Goal: Information Seeking & Learning: Compare options

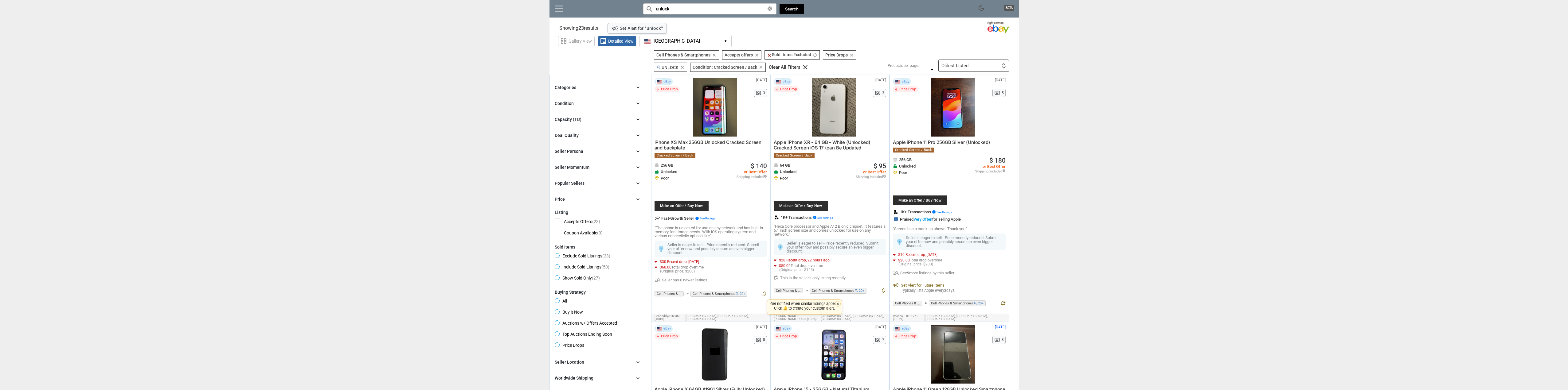
click at [560, 12] on link at bounding box center [559, 9] width 9 height 6
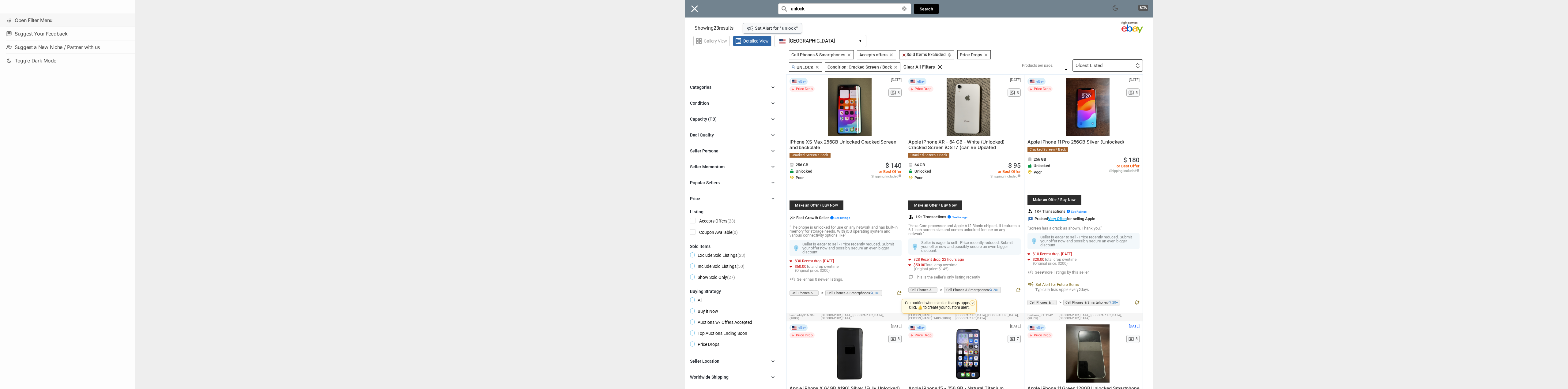
click at [45, 21] on link "tune Open Filter Menu" at bounding box center [67, 20] width 135 height 13
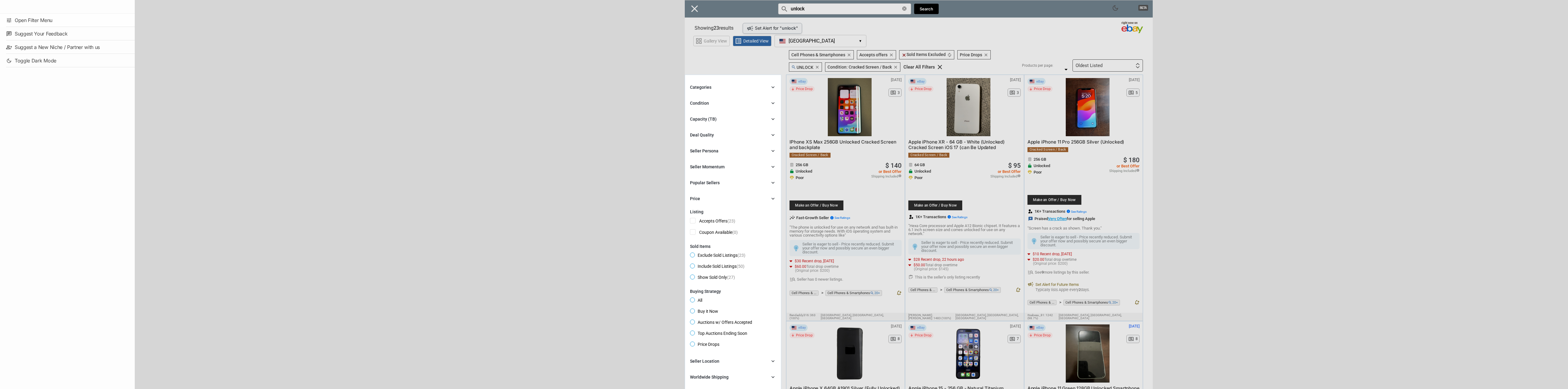
click at [713, 89] on div "Close menu" at bounding box center [919, 194] width 1568 height 389
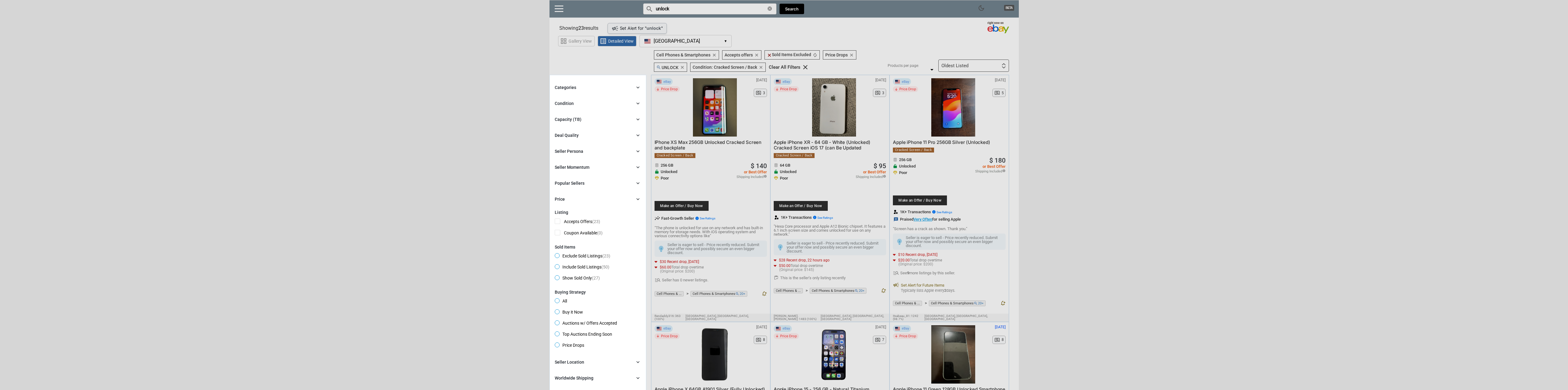
click at [572, 103] on div "Condition" at bounding box center [564, 104] width 19 height 6
click at [557, 192] on span "Used with Defects" at bounding box center [576, 193] width 43 height 8
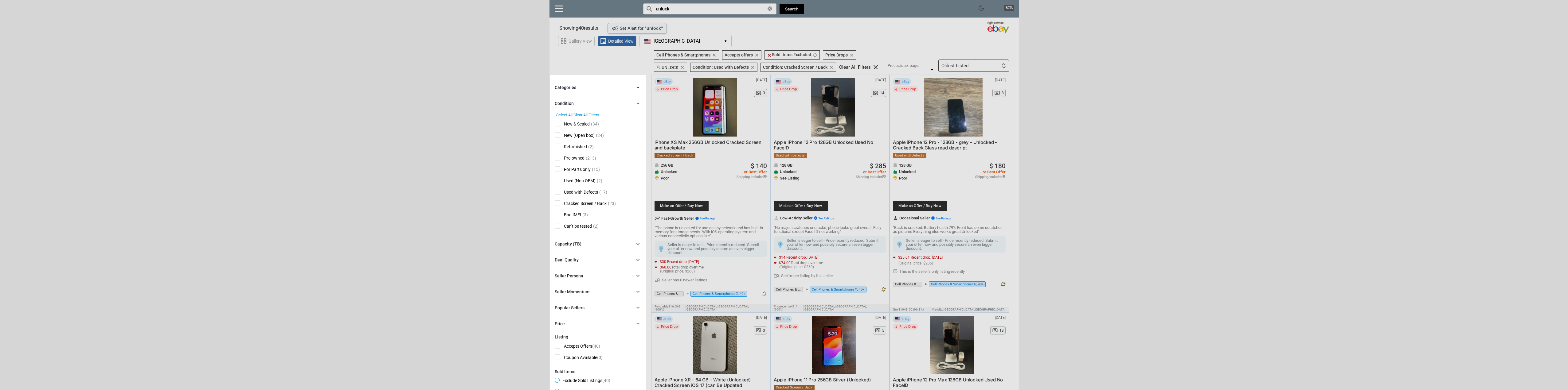
click at [558, 159] on span "Pre-owned" at bounding box center [570, 159] width 30 height 8
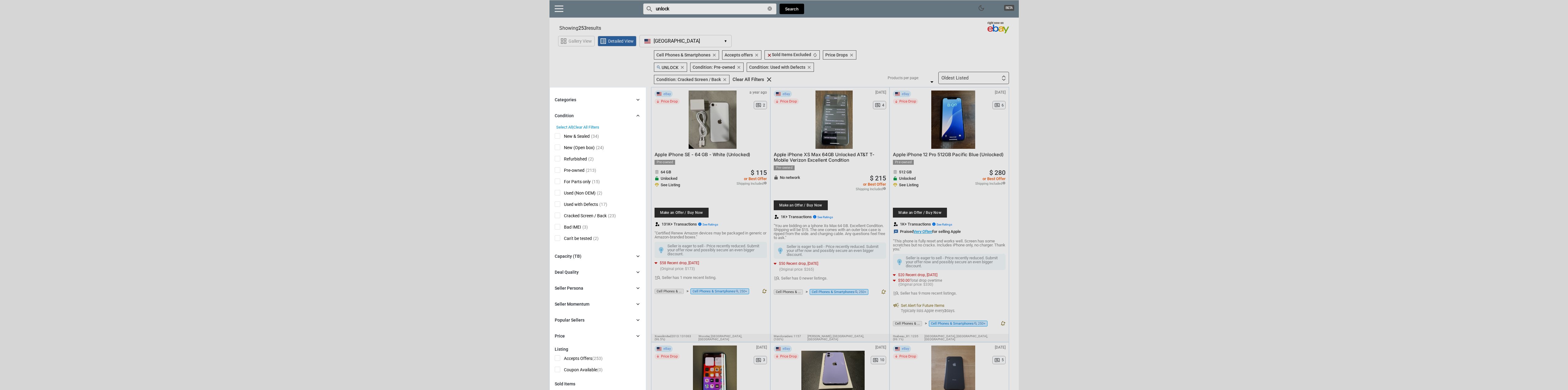
click at [638, 115] on icon "chevron_right" at bounding box center [638, 116] width 6 height 6
click at [578, 134] on div "Capacity (TB)" at bounding box center [568, 132] width 27 height 6
click at [584, 148] on div "Deal Quality chevron_right" at bounding box center [598, 148] width 86 height 7
drag, startPoint x: 561, startPoint y: 180, endPoint x: 620, endPoint y: 180, distance: 59.0
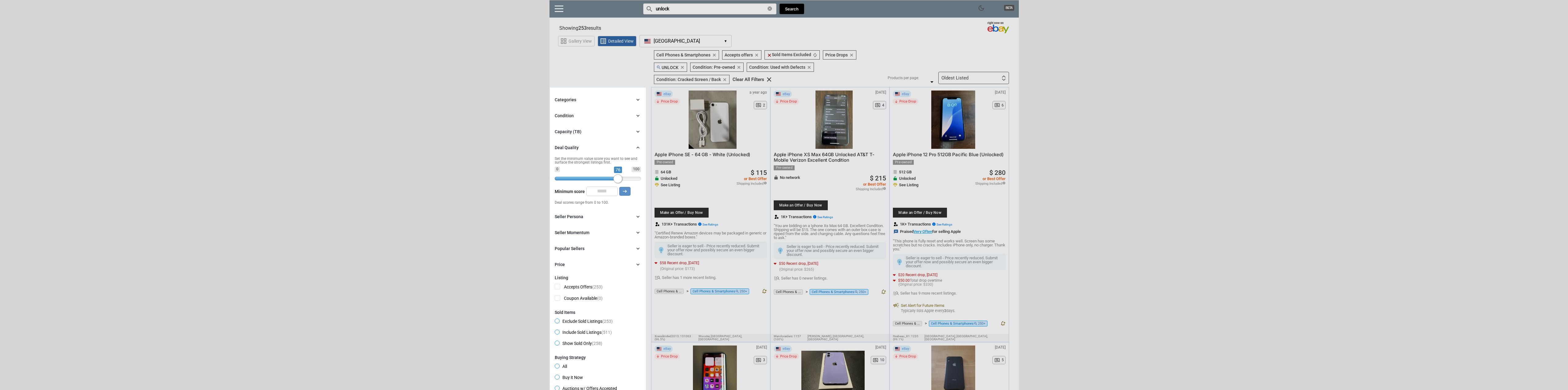
click at [620, 180] on span at bounding box center [618, 179] width 9 height 9
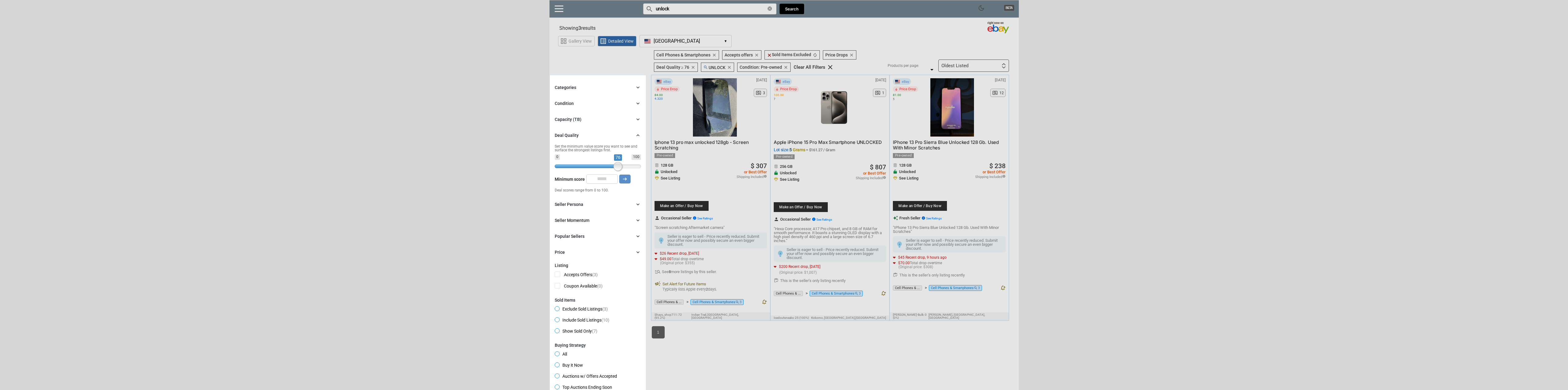
click at [556, 366] on span "Buy it Now" at bounding box center [569, 366] width 28 height 7
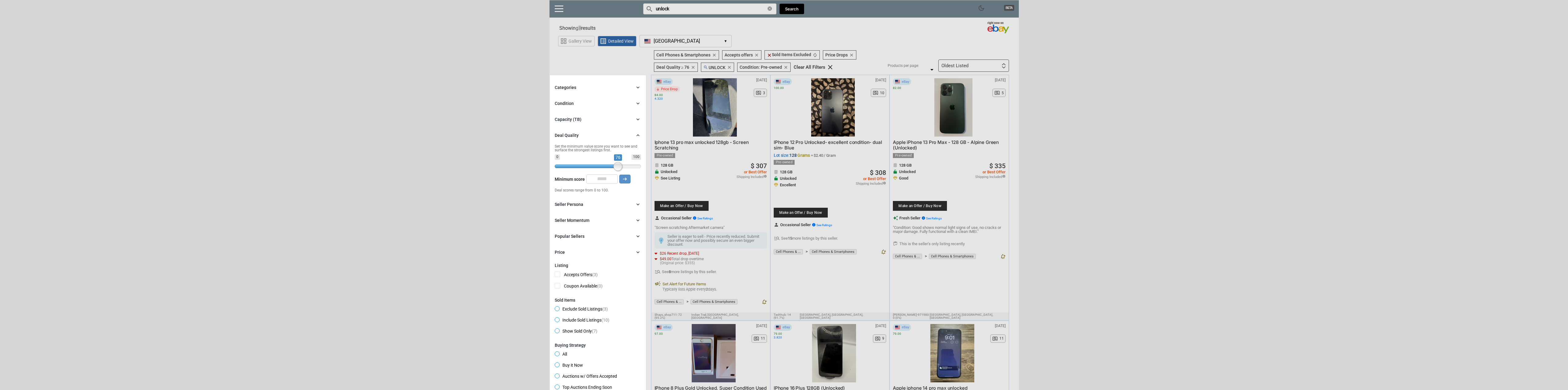
click at [557, 377] on span "Auctions w/ Offers Accepted" at bounding box center [586, 377] width 62 height 7
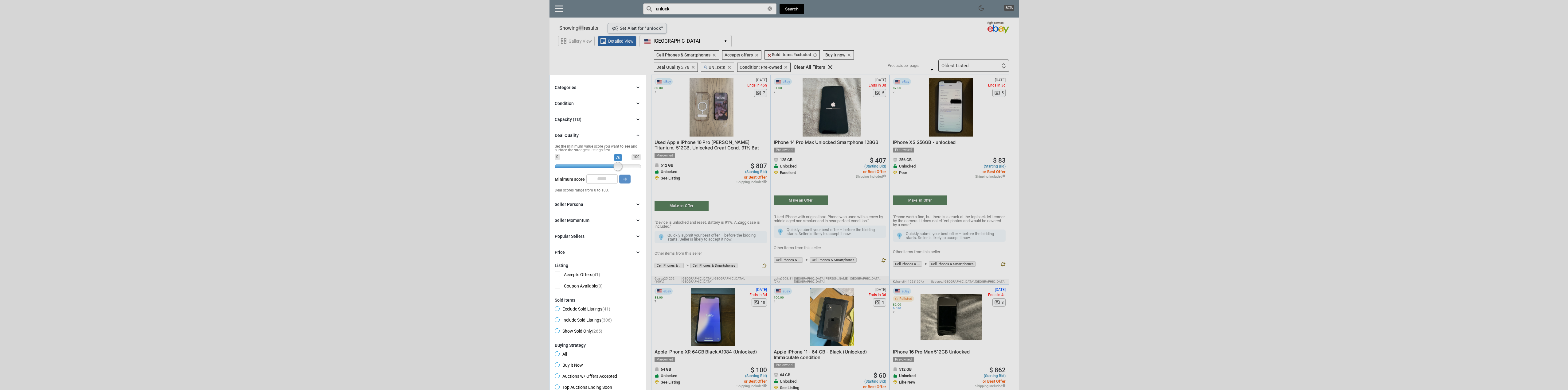
scroll to position [62, 0]
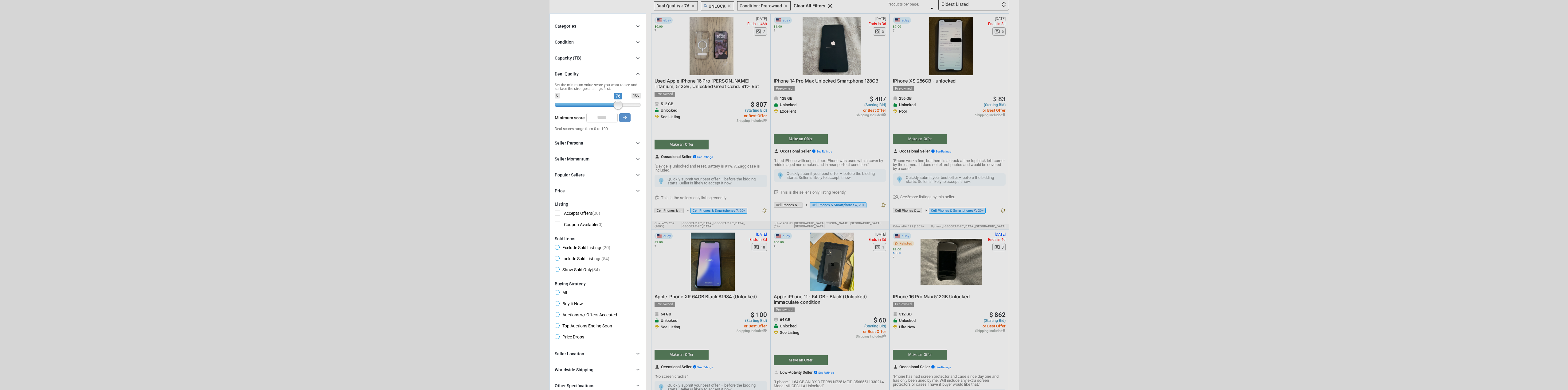
click at [557, 294] on span "All" at bounding box center [561, 294] width 12 height 7
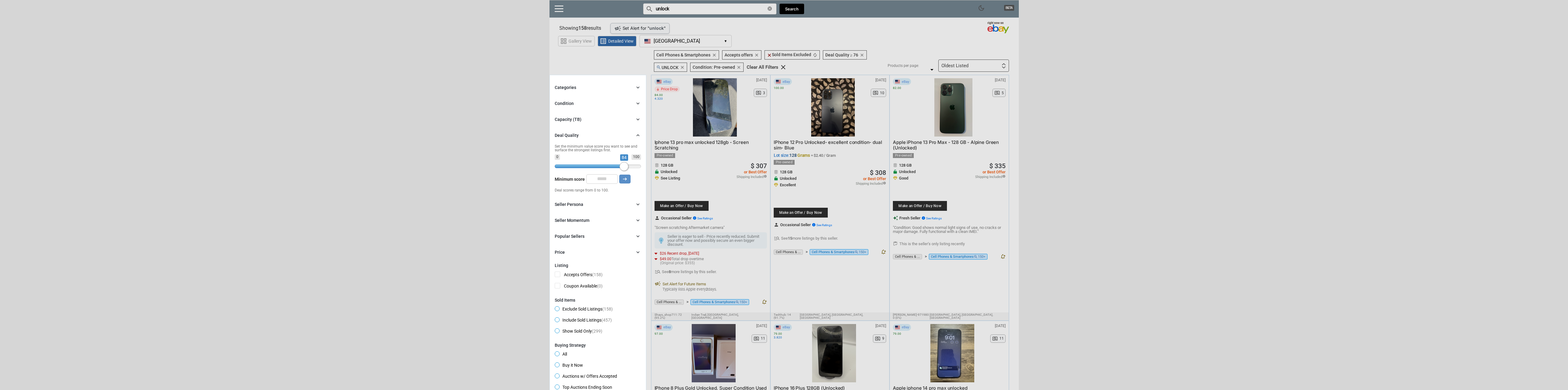
drag, startPoint x: 620, startPoint y: 167, endPoint x: 626, endPoint y: 168, distance: 6.1
click at [626, 168] on span at bounding box center [624, 167] width 9 height 9
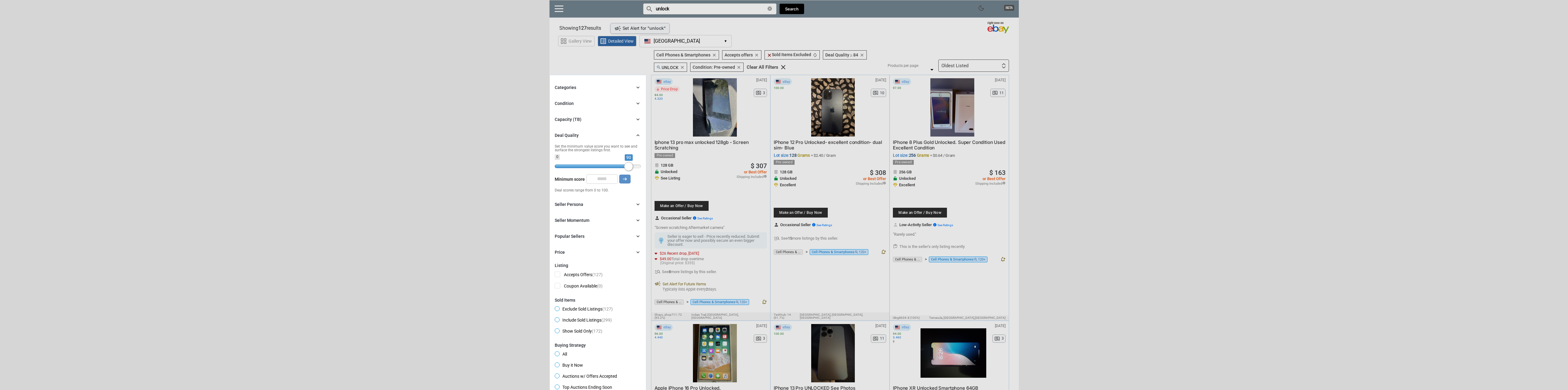
drag, startPoint x: 626, startPoint y: 167, endPoint x: 630, endPoint y: 167, distance: 4.0
click at [630, 167] on span at bounding box center [628, 167] width 9 height 9
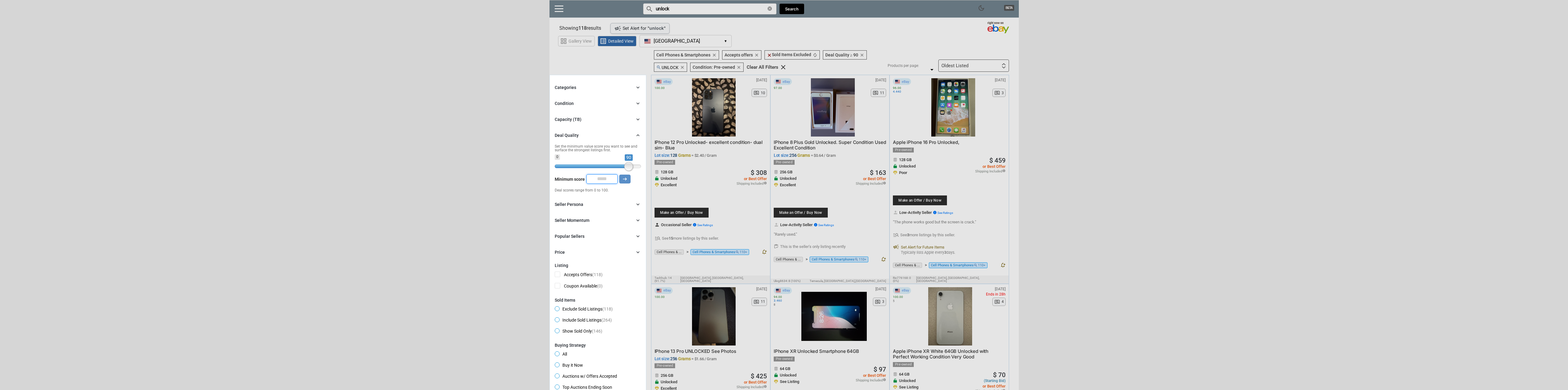
drag, startPoint x: 609, startPoint y: 179, endPoint x: 602, endPoint y: 182, distance: 7.6
click at [602, 182] on input "**" at bounding box center [601, 179] width 31 height 9
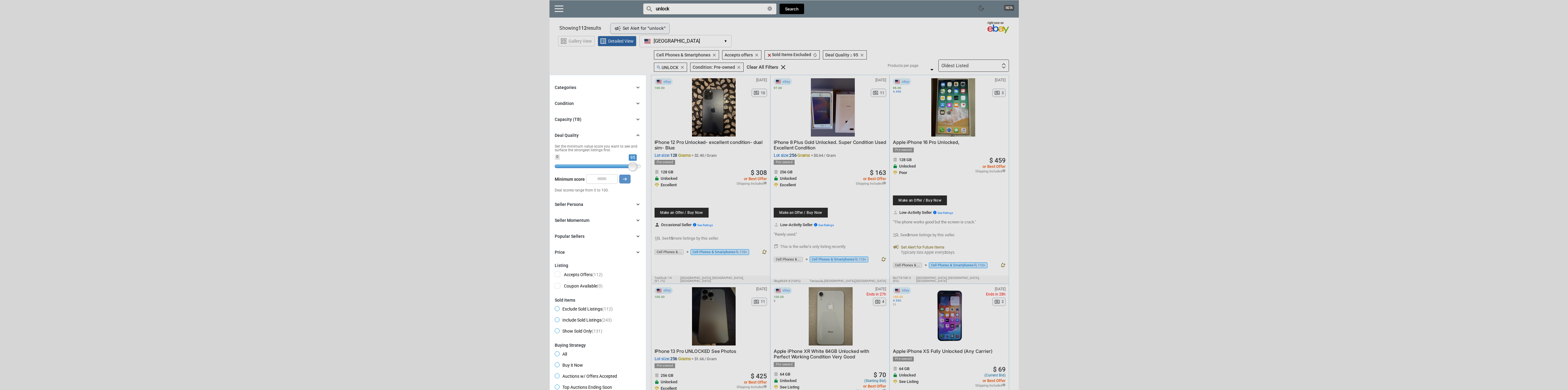
scroll to position [62, 0]
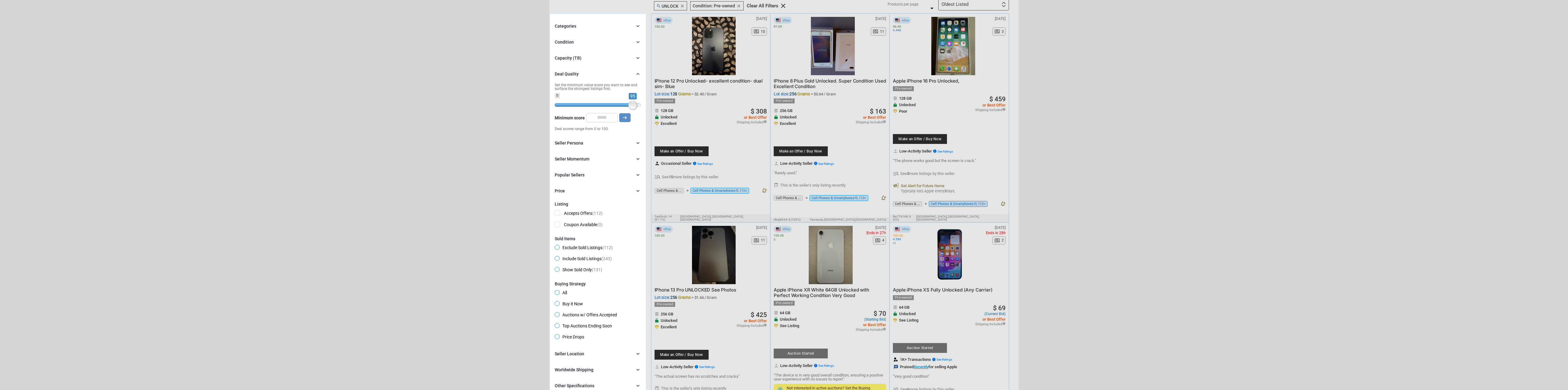
click at [558, 306] on span "Buy it Now" at bounding box center [569, 305] width 28 height 7
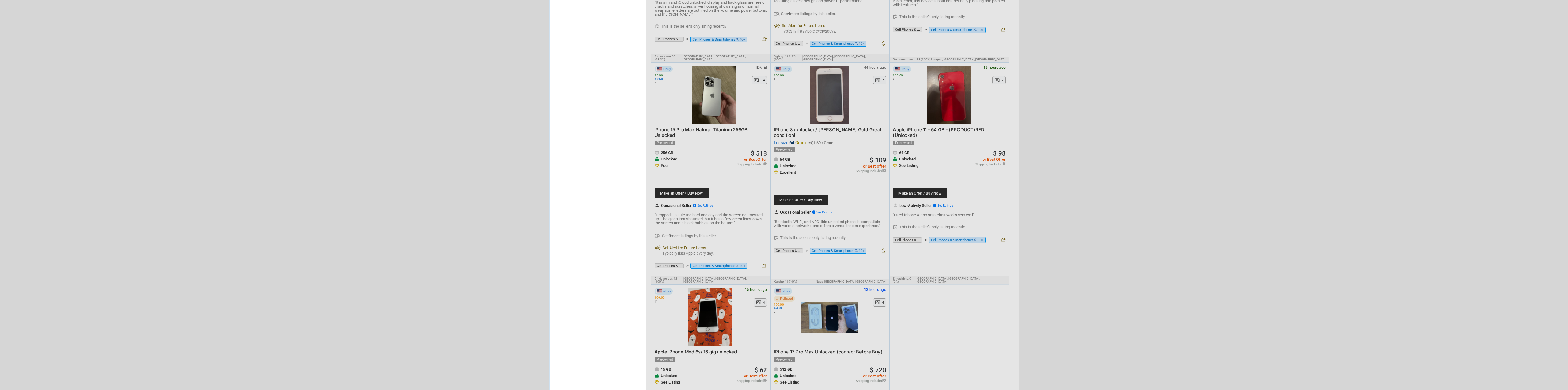
scroll to position [798, 0]
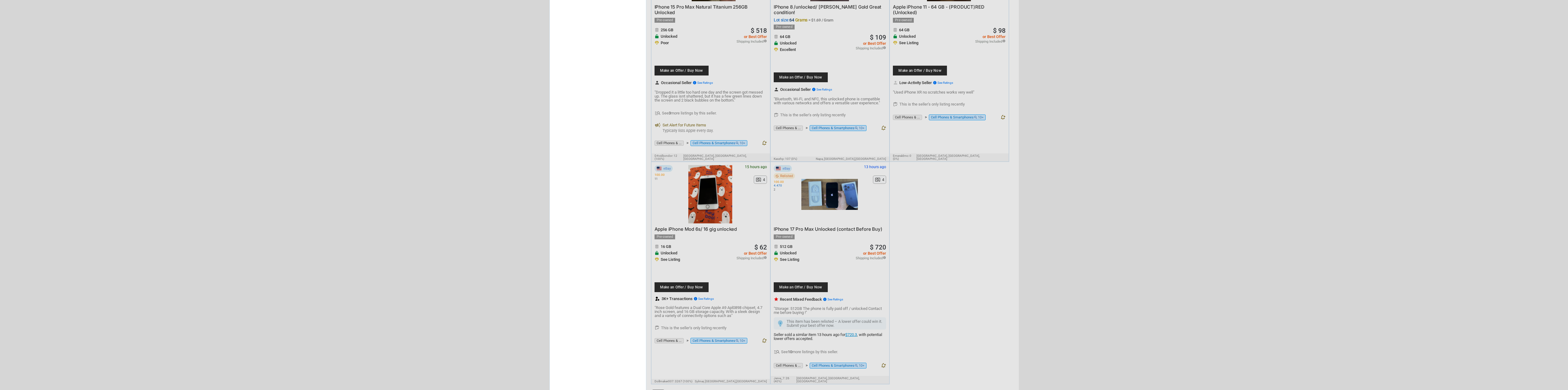
click at [831, 194] on div at bounding box center [784, 195] width 1568 height 390
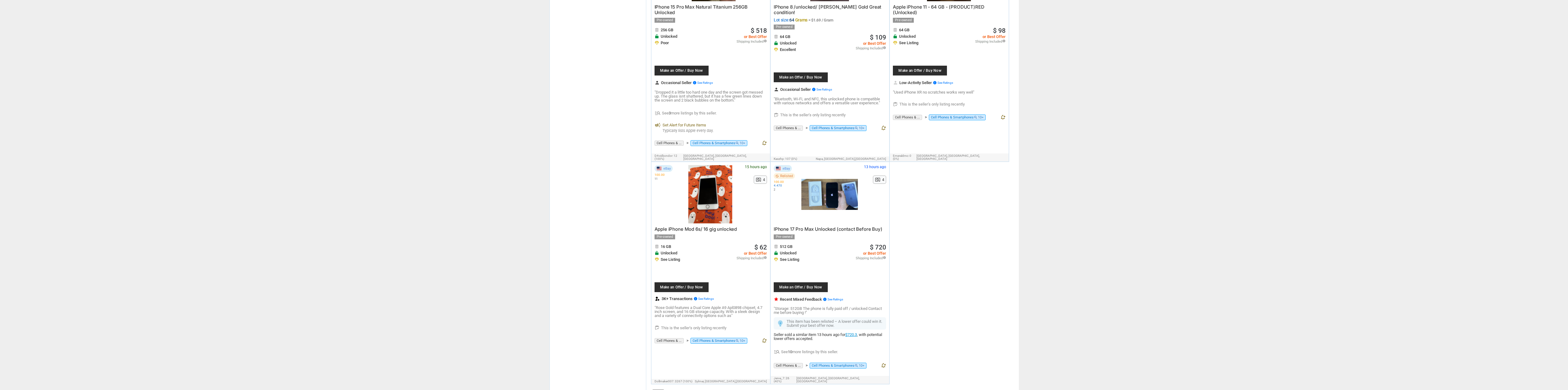
click at [831, 194] on div at bounding box center [830, 195] width 57 height 59
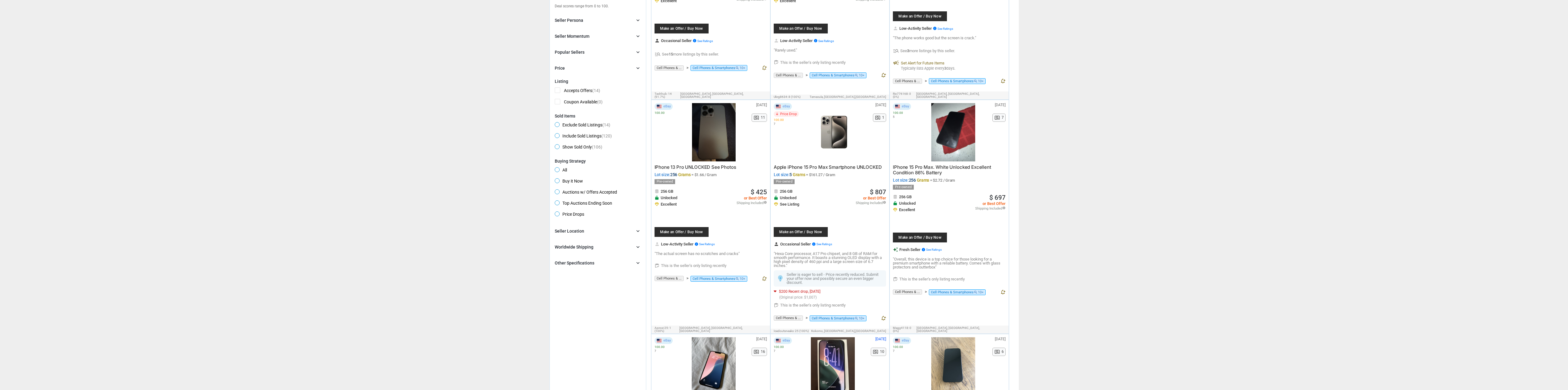
scroll to position [0, 0]
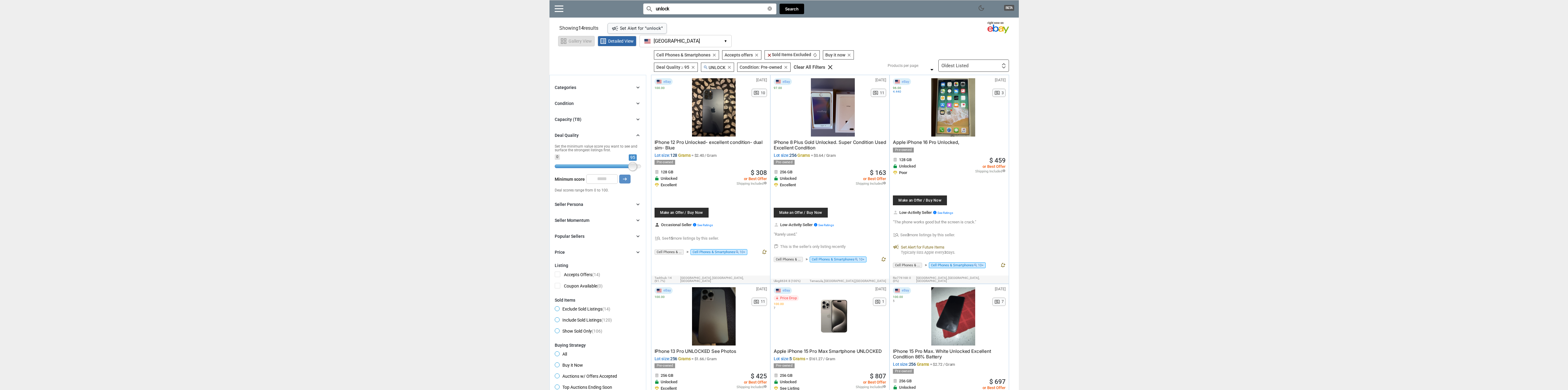
click at [578, 42] on span "Gallery View" at bounding box center [580, 41] width 23 height 4
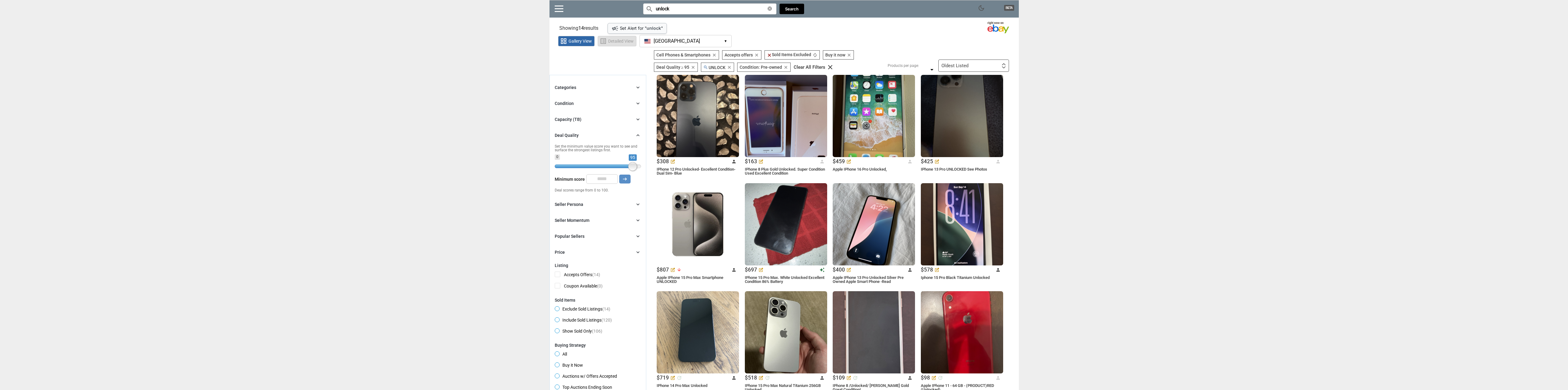
click at [617, 43] on span "Detailed View" at bounding box center [621, 41] width 26 height 4
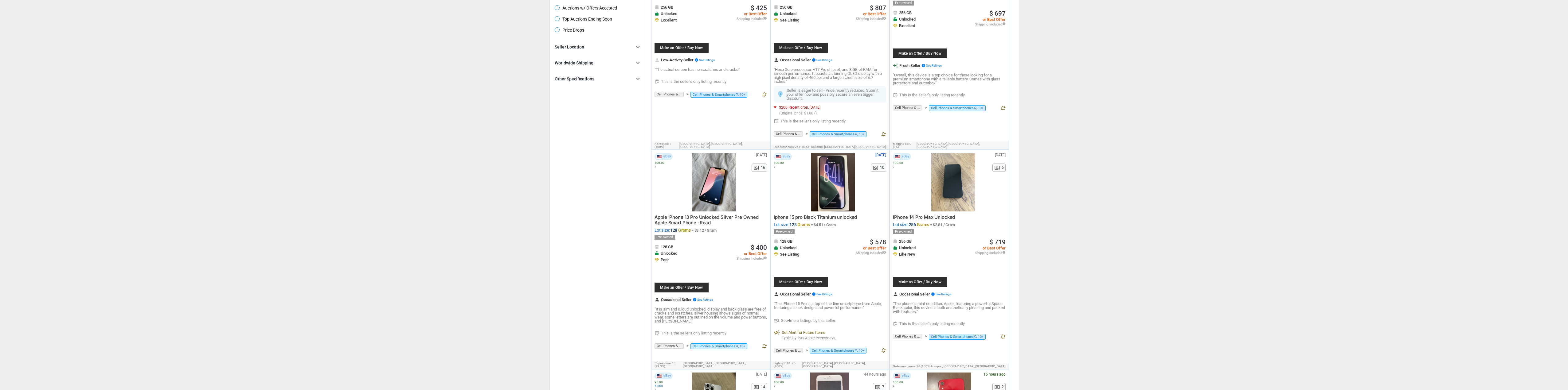
scroll to position [123, 0]
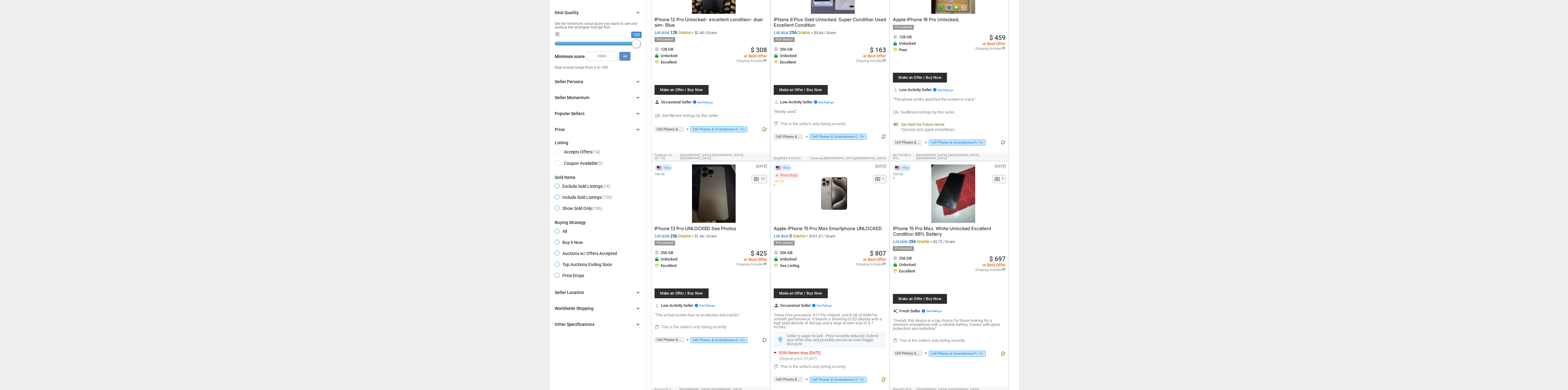
drag, startPoint x: 633, startPoint y: 42, endPoint x: 639, endPoint y: 43, distance: 6.1
click at [639, 43] on span at bounding box center [636, 43] width 9 height 9
type input "***"
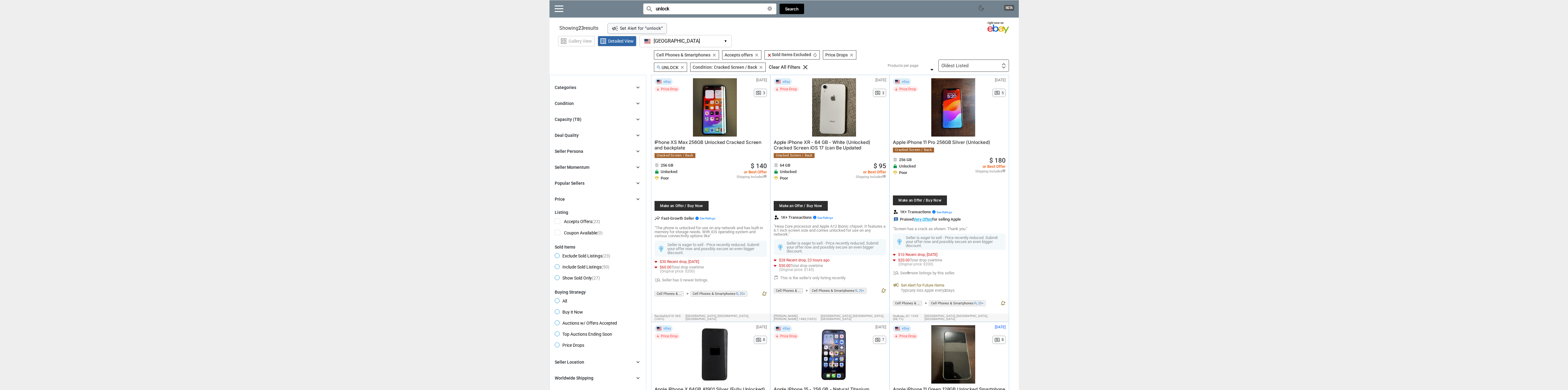
click at [682, 69] on icon "clear" at bounding box center [683, 68] width 5 height 5
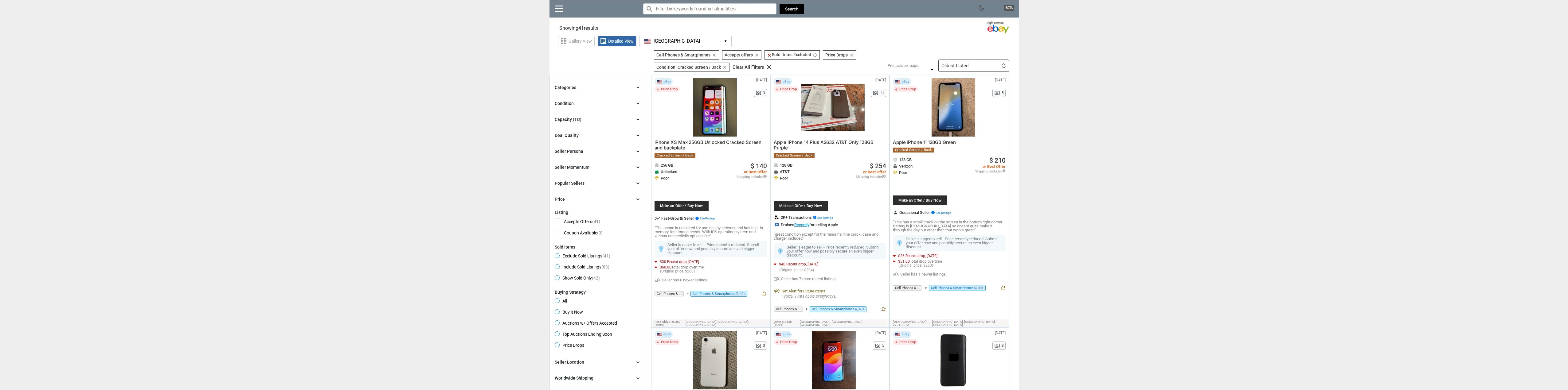
click at [852, 56] on icon "clear" at bounding box center [852, 56] width 5 height 5
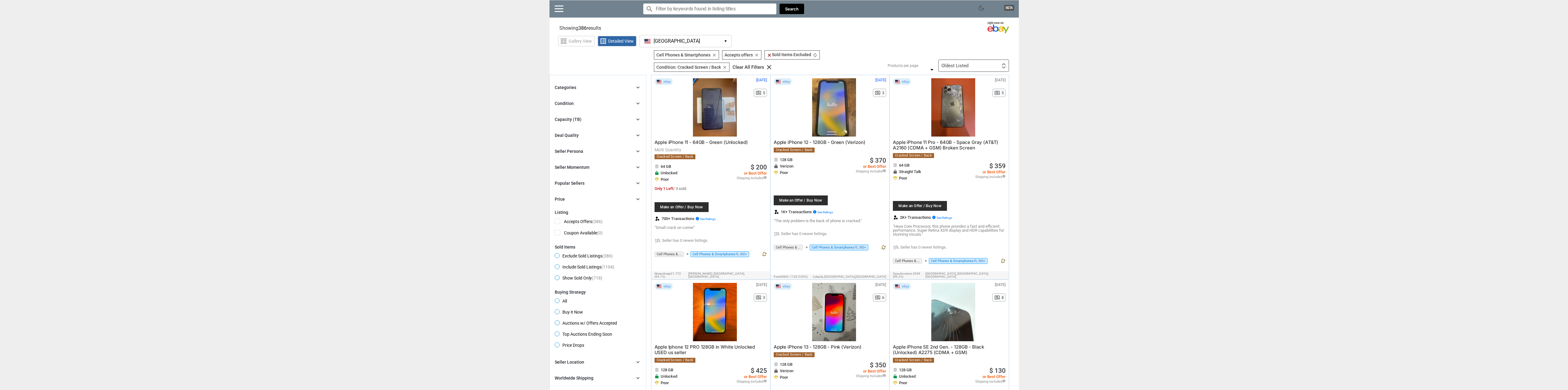
click at [587, 135] on div "Deal Quality chevron_right" at bounding box center [598, 135] width 86 height 7
drag, startPoint x: 561, startPoint y: 167, endPoint x: 622, endPoint y: 170, distance: 61.1
click at [622, 170] on span at bounding box center [621, 167] width 9 height 9
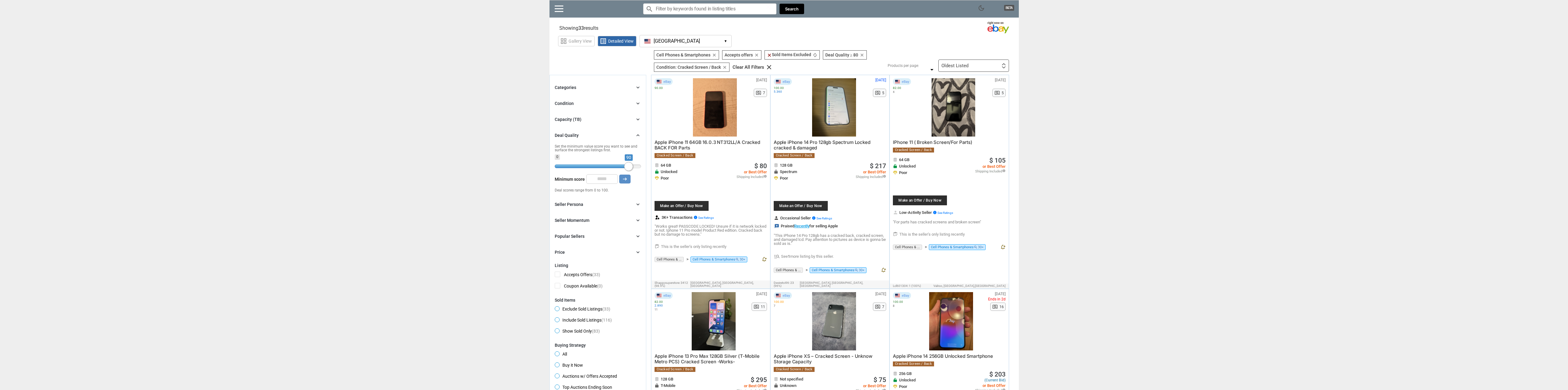
drag, startPoint x: 622, startPoint y: 167, endPoint x: 630, endPoint y: 167, distance: 8.0
click at [630, 167] on span at bounding box center [628, 167] width 9 height 9
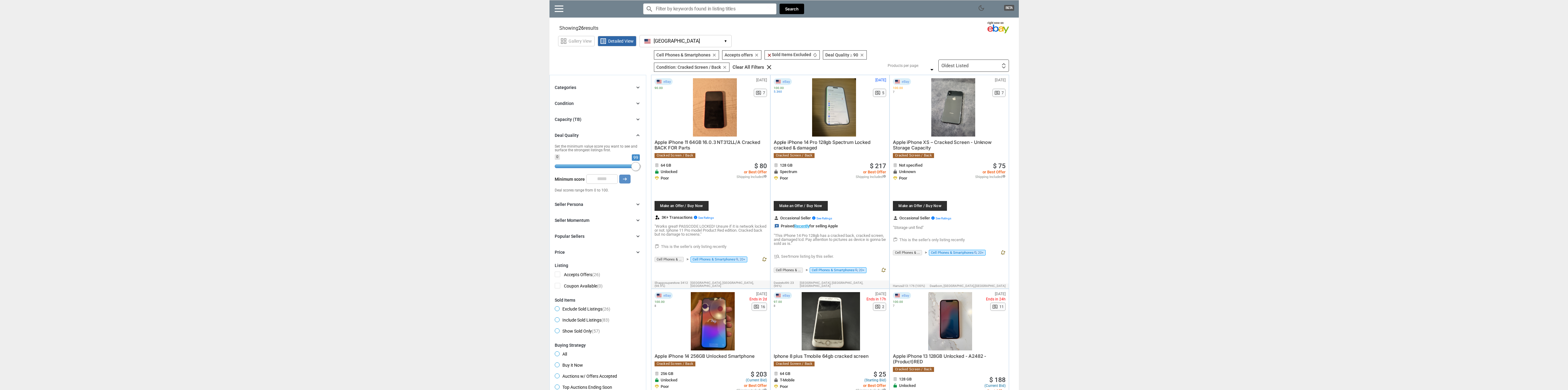
drag, startPoint x: 631, startPoint y: 167, endPoint x: 641, endPoint y: 167, distance: 10.0
click at [641, 167] on span at bounding box center [636, 167] width 9 height 9
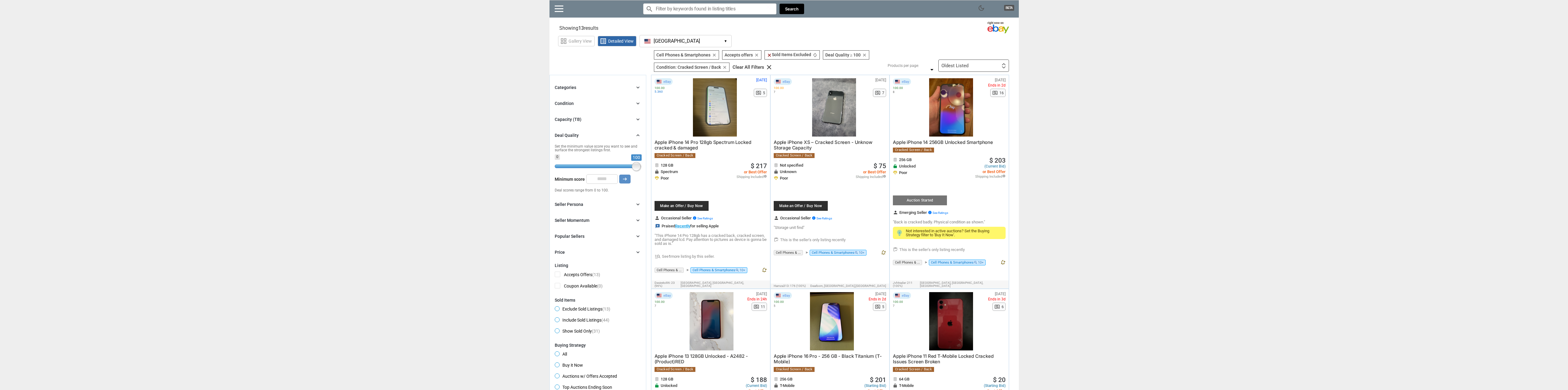
click at [558, 366] on span "Buy it Now" at bounding box center [569, 366] width 28 height 7
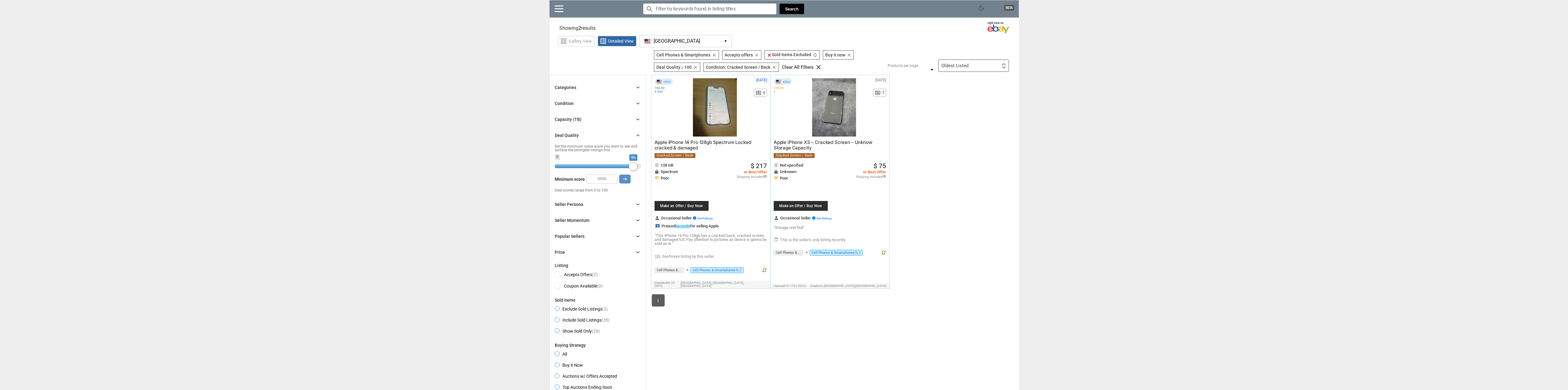
drag, startPoint x: 636, startPoint y: 167, endPoint x: 633, endPoint y: 168, distance: 3.2
click at [633, 168] on span at bounding box center [633, 167] width 9 height 9
type input "**"
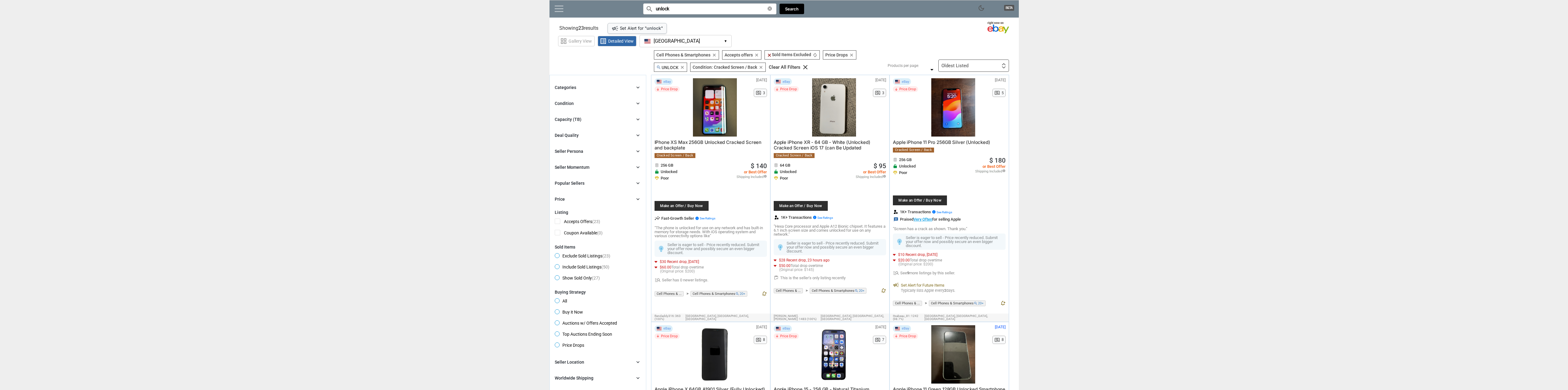
click at [557, 7] on link at bounding box center [559, 9] width 9 height 6
click at [894, 56] on div "Close menu" at bounding box center [786, 195] width 1573 height 390
click at [804, 66] on icon "clear" at bounding box center [805, 67] width 7 height 7
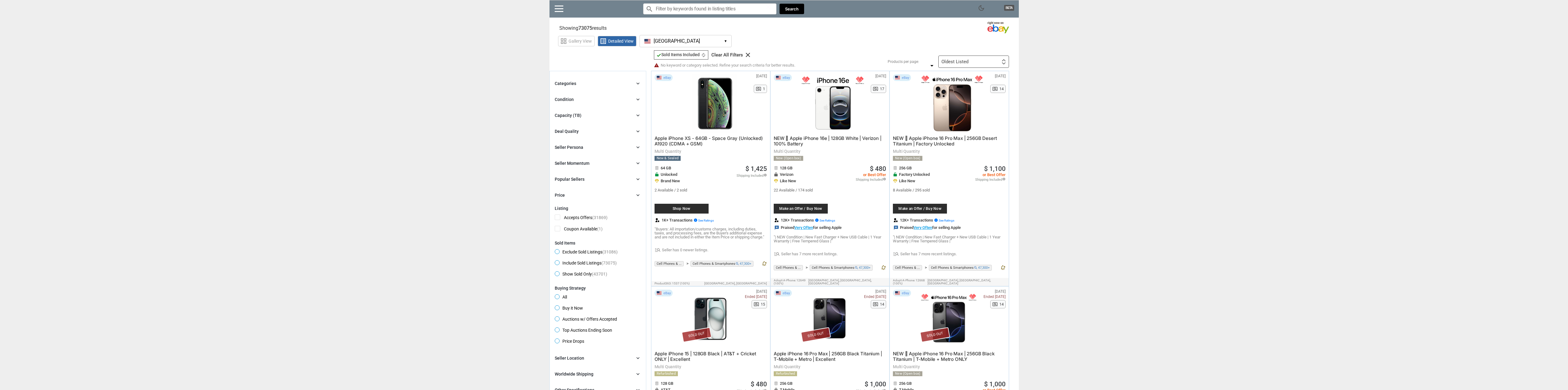
click at [612, 87] on div "Categories chevron_right search close Select All shown | Clear All shown Cell P…" at bounding box center [598, 139] width 86 height 119
click at [636, 83] on icon "chevron_right" at bounding box center [638, 84] width 6 height 6
click at [587, 96] on input "search" at bounding box center [598, 96] width 86 height 11
click at [559, 131] on span "Cell Phones & Smartphones" at bounding box center [587, 132] width 62 height 8
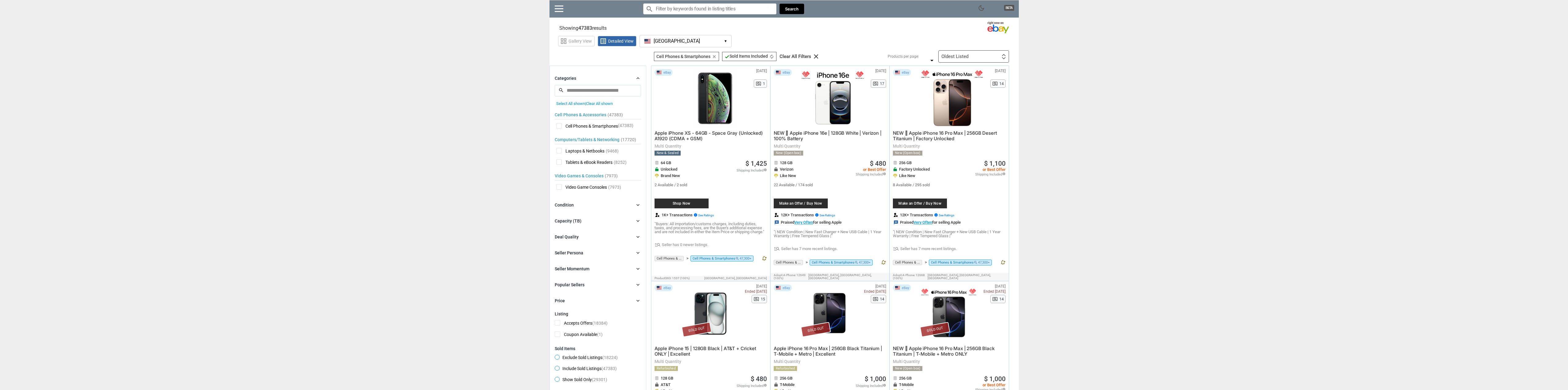
click at [559, 358] on span "Exclude Sold Listings (18224)" at bounding box center [586, 359] width 63 height 7
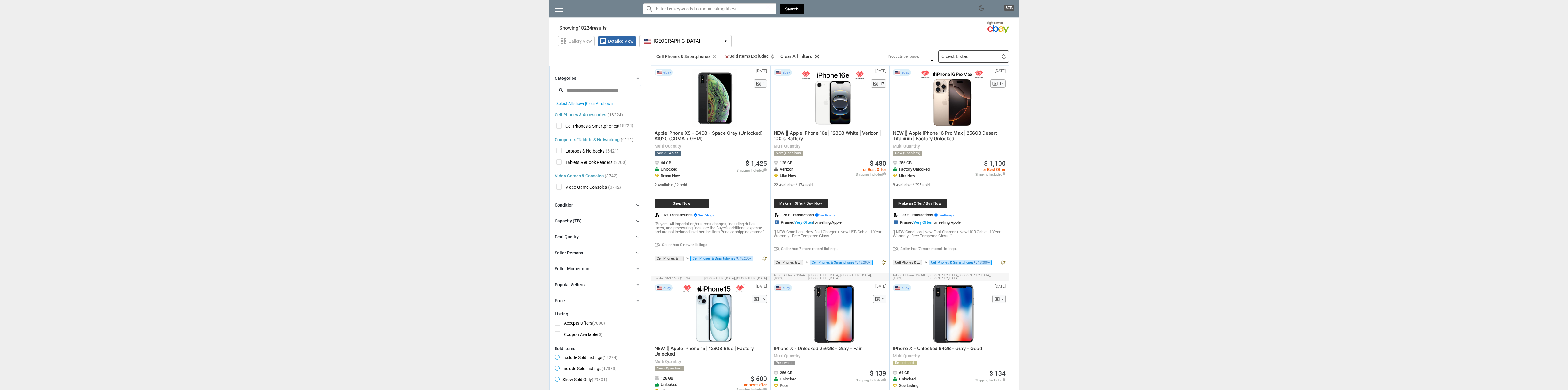
click at [560, 187] on span "Video Game Consoles" at bounding box center [581, 188] width 51 height 8
click at [574, 205] on div "Condition chevron_right" at bounding box center [598, 205] width 86 height 7
click at [559, 270] on span "For Parts only" at bounding box center [573, 272] width 36 height 8
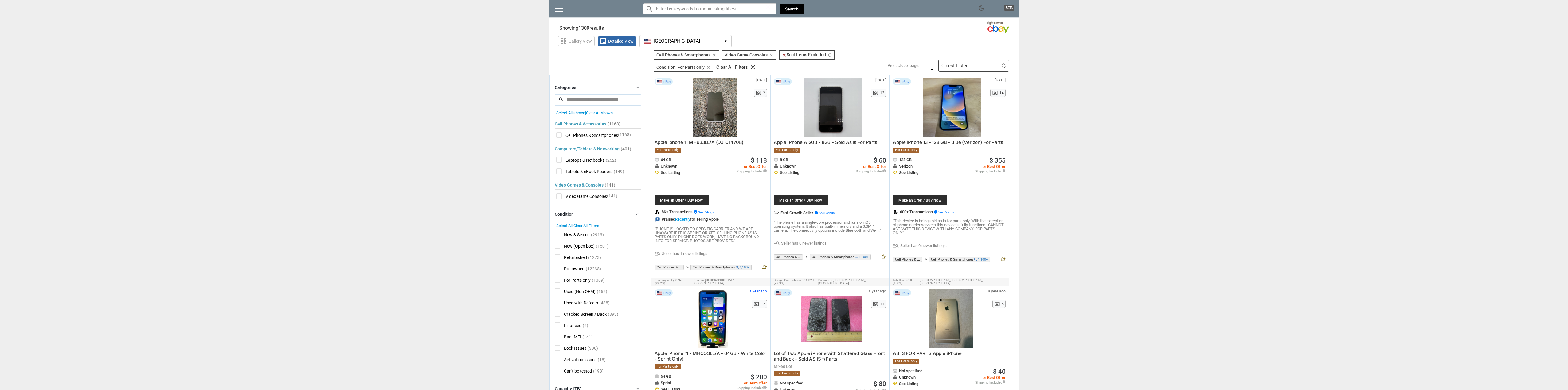
click at [559, 135] on span "Cell Phones & Smartphones" at bounding box center [587, 136] width 62 height 8
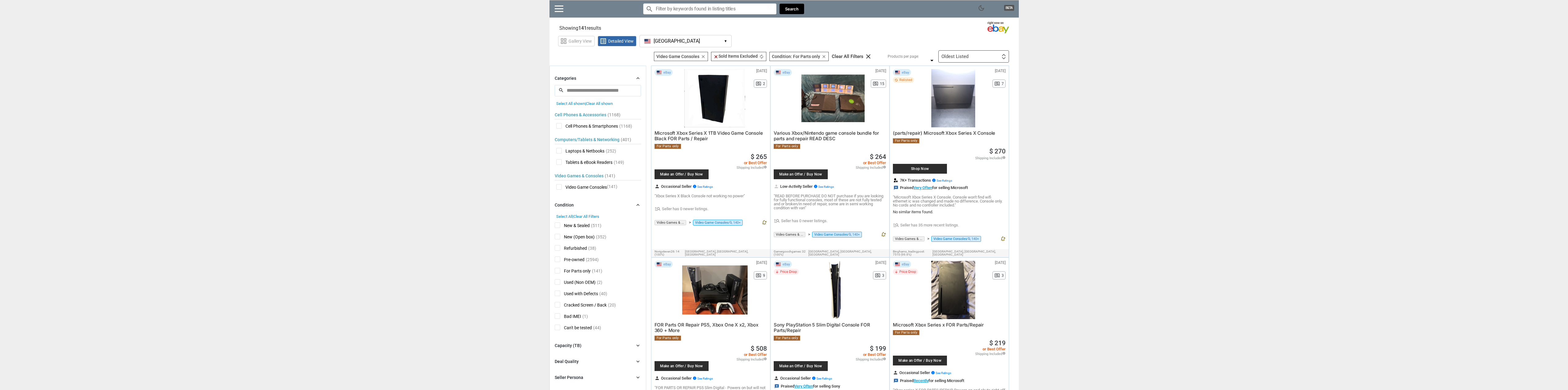
click at [581, 359] on div "Deal Quality chevron_right" at bounding box center [598, 362] width 86 height 7
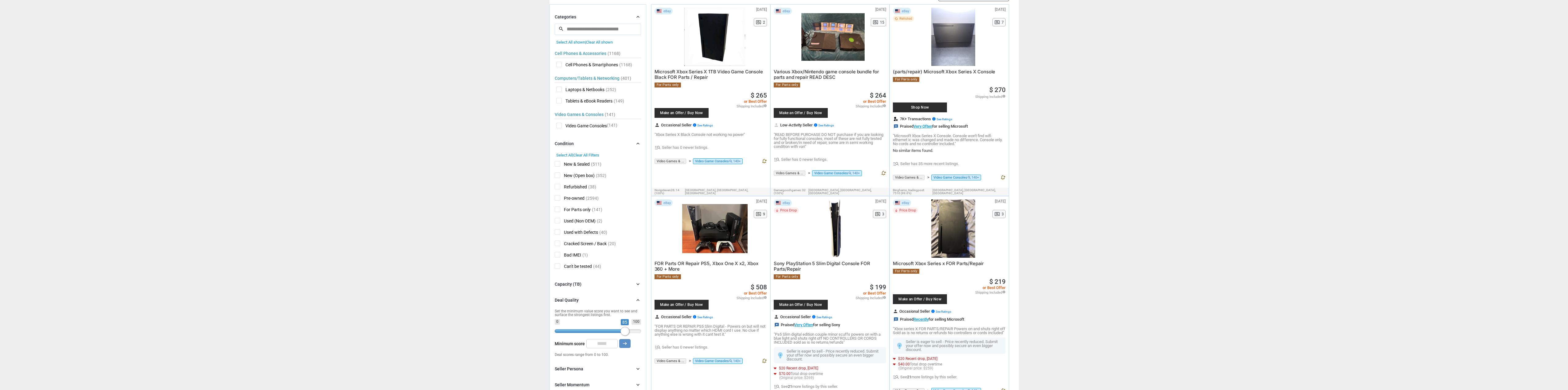
drag, startPoint x: 559, startPoint y: 333, endPoint x: 624, endPoint y: 330, distance: 65.1
click at [624, 330] on span at bounding box center [625, 331] width 9 height 9
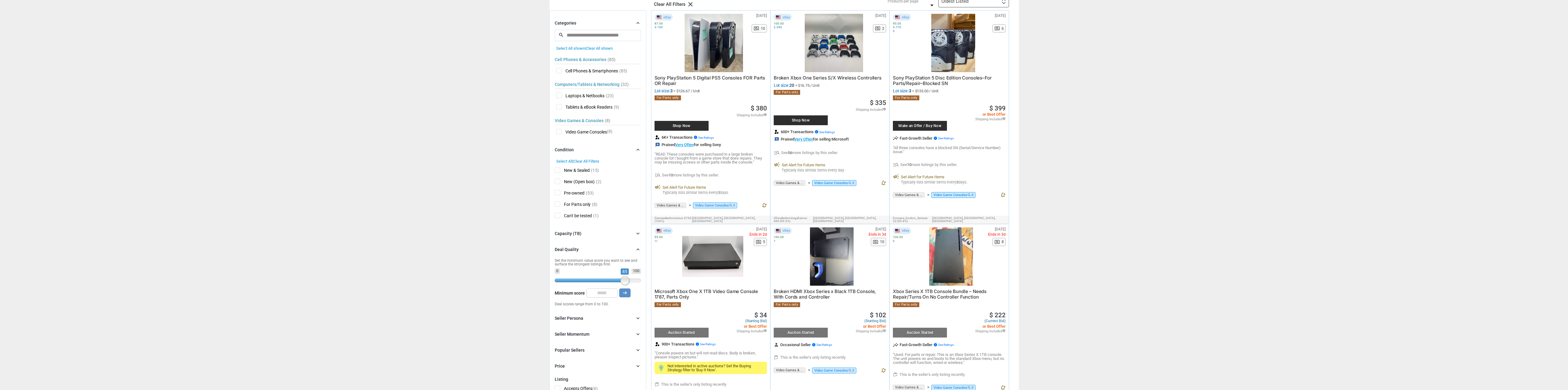
click at [826, 51] on div at bounding box center [834, 43] width 65 height 59
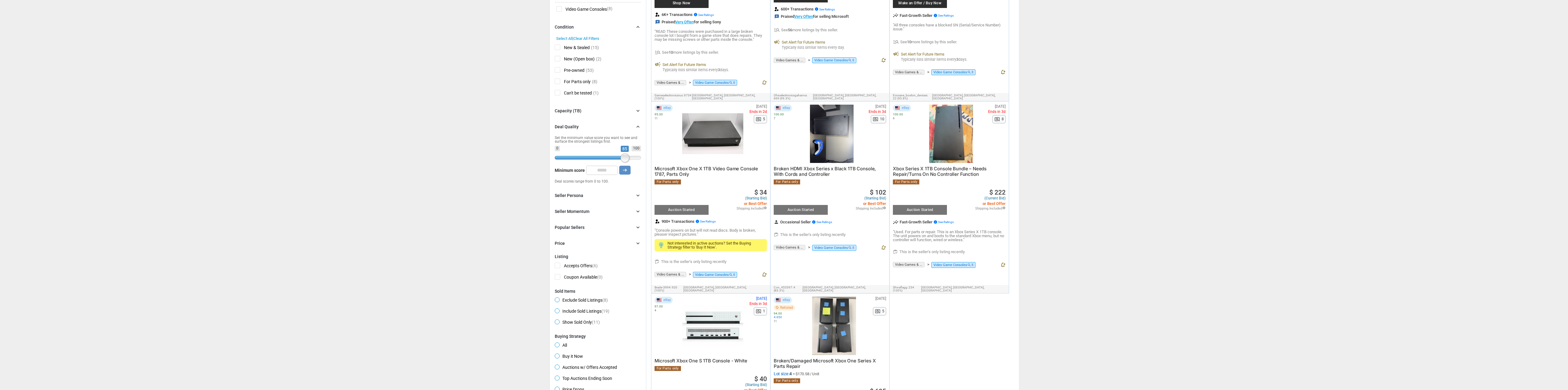
click at [840, 328] on div at bounding box center [834, 327] width 65 height 59
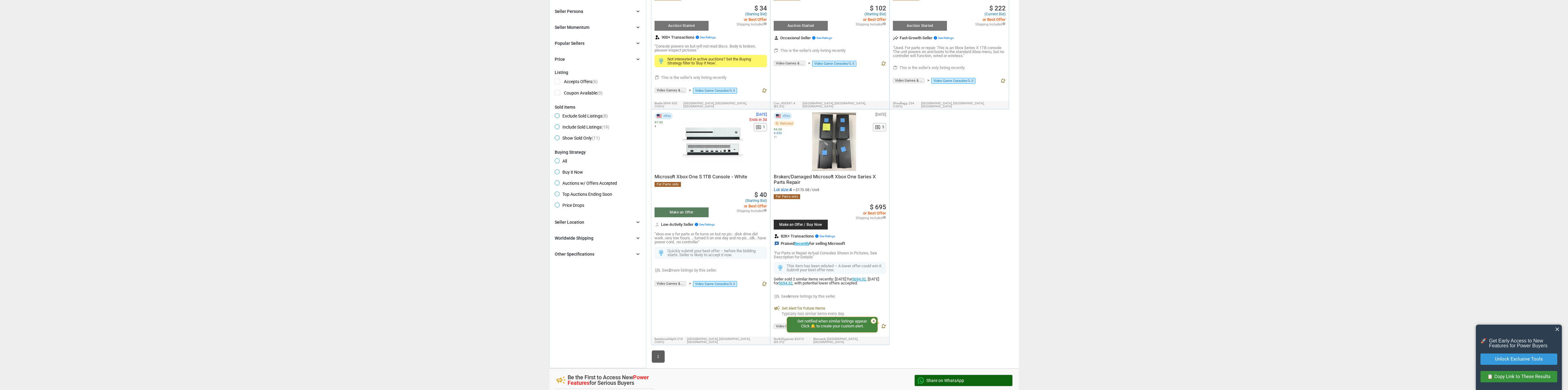
scroll to position [246, 0]
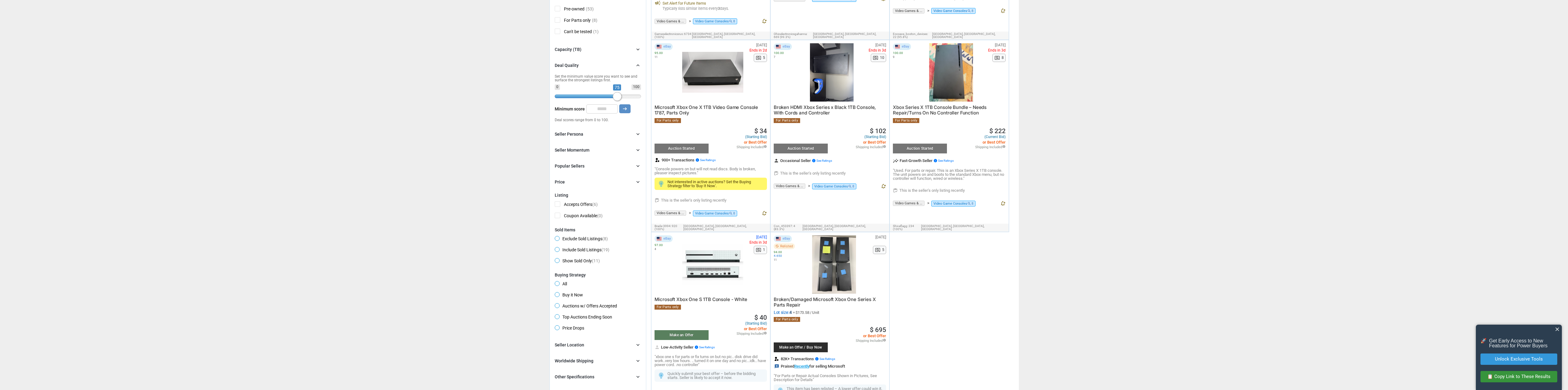
drag, startPoint x: 625, startPoint y: 98, endPoint x: 617, endPoint y: 101, distance: 8.5
click at [617, 101] on span at bounding box center [617, 96] width 9 height 9
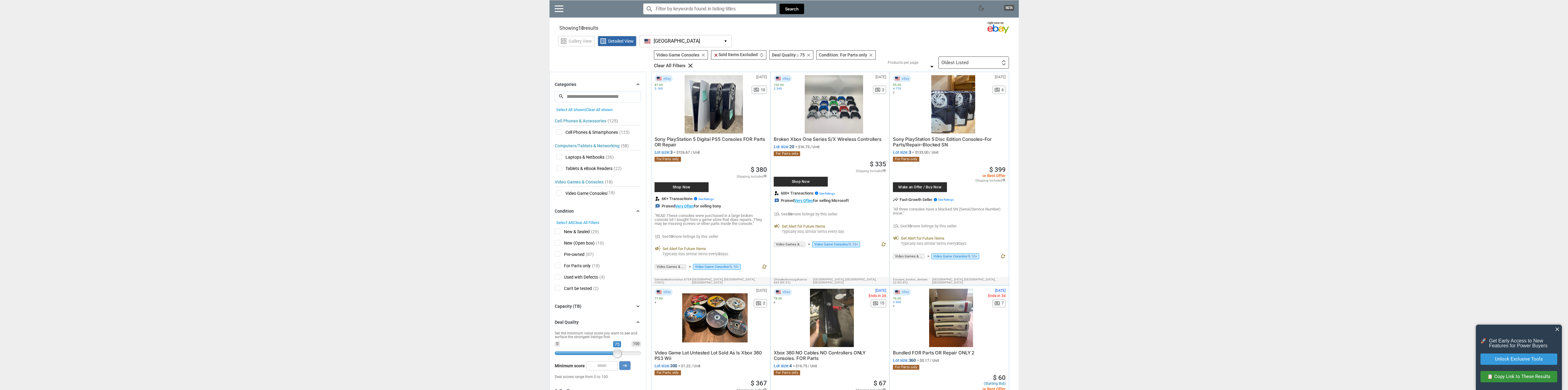
click at [558, 276] on span "Used with Defects" at bounding box center [576, 278] width 43 height 8
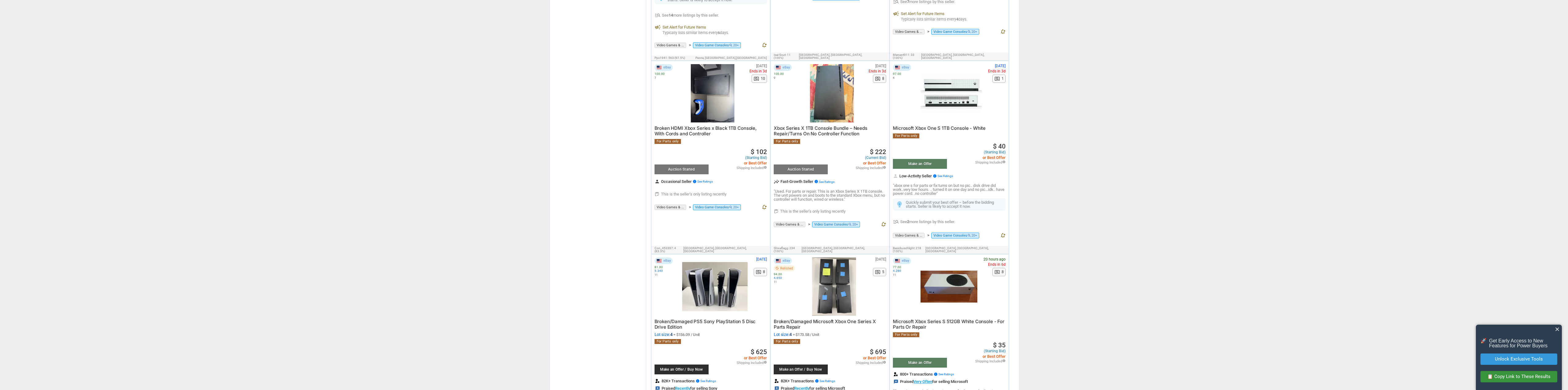
scroll to position [1290, 0]
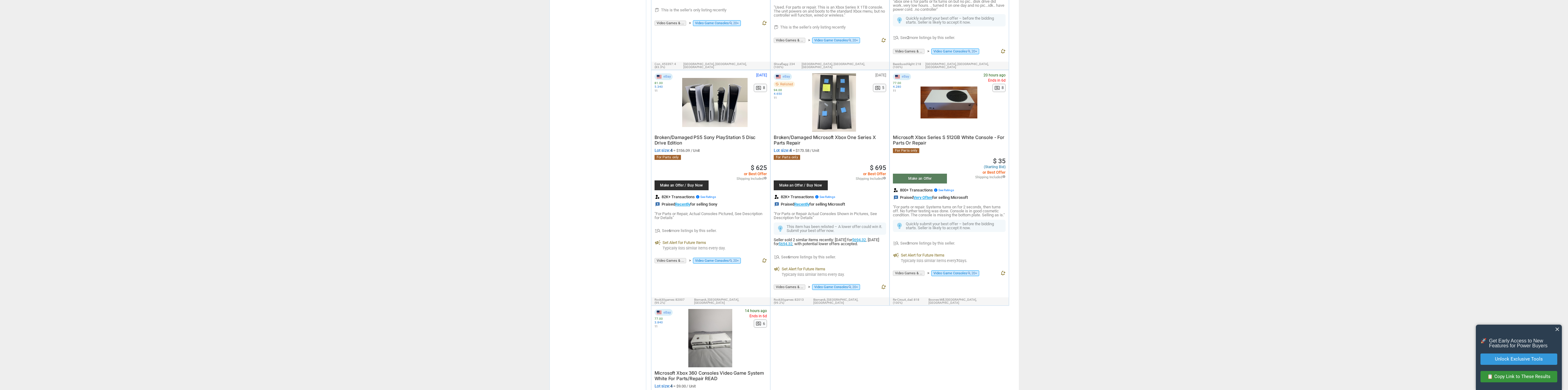
click at [727, 103] on div at bounding box center [714, 103] width 65 height 59
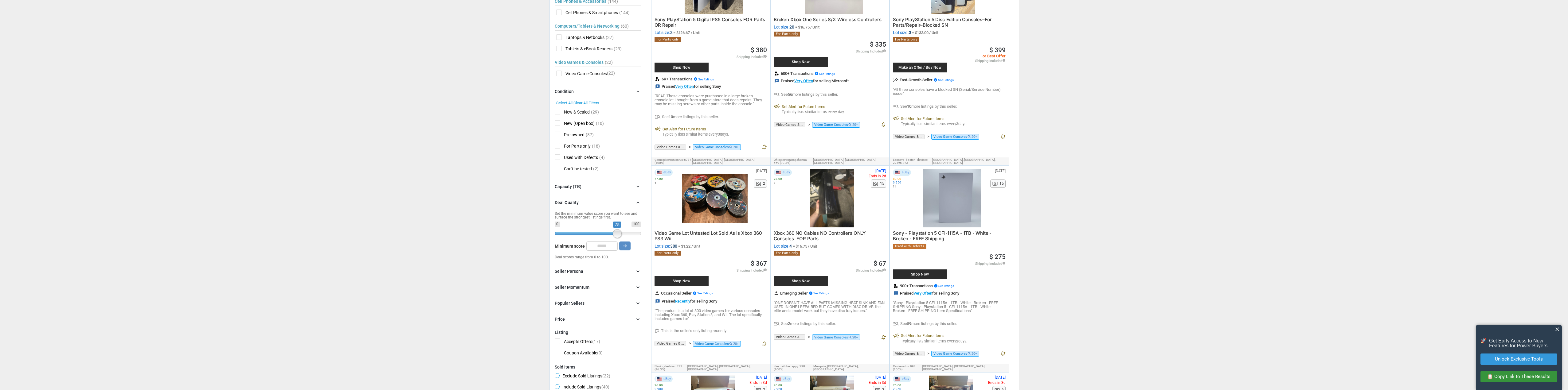
scroll to position [0, 0]
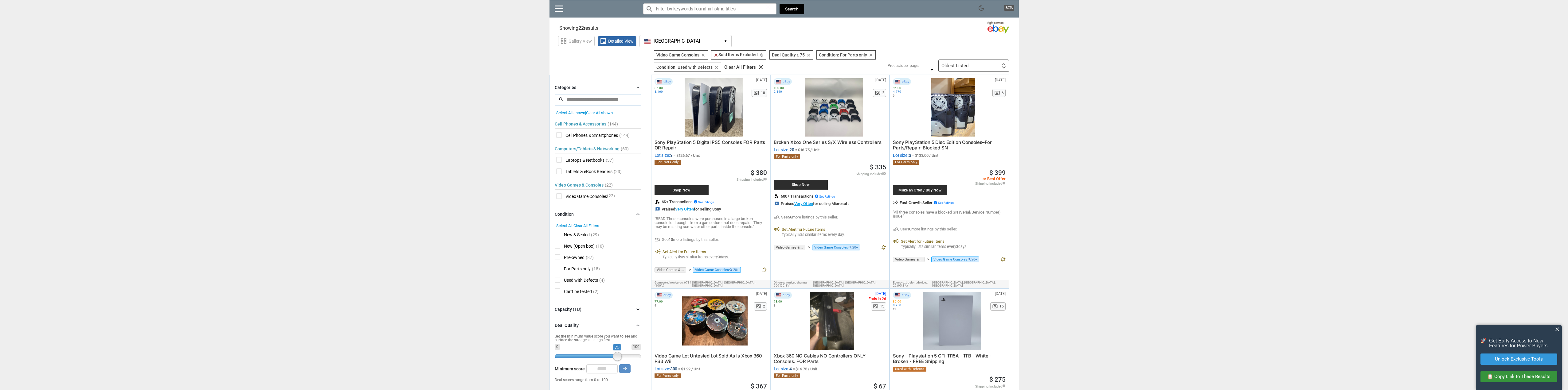
click at [559, 136] on span "Cell Phones & Smartphones" at bounding box center [587, 136] width 62 height 8
click at [559, 197] on div at bounding box center [784, 195] width 1568 height 390
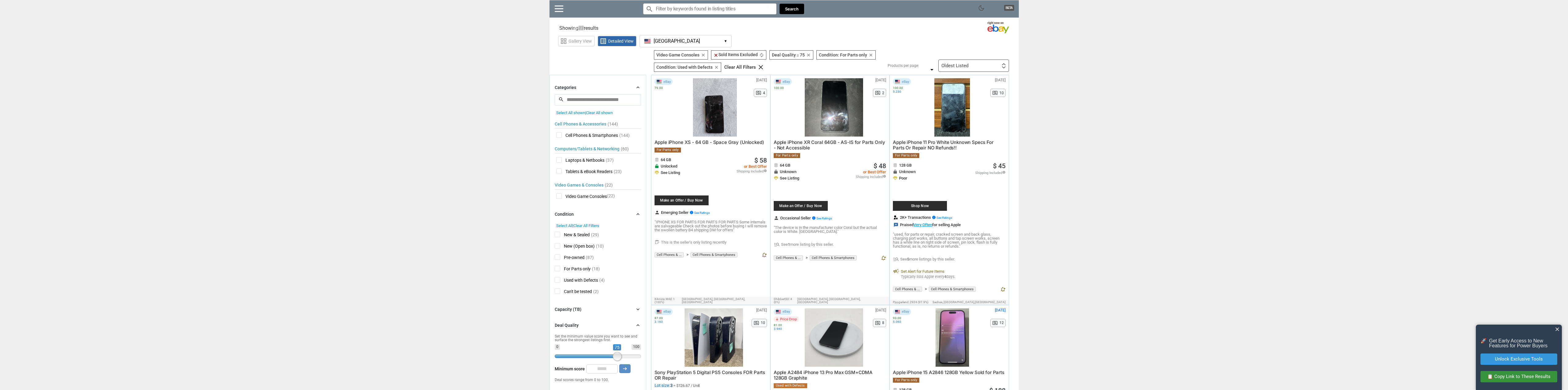
click at [559, 197] on span "Video Game Consoles" at bounding box center [581, 197] width 51 height 8
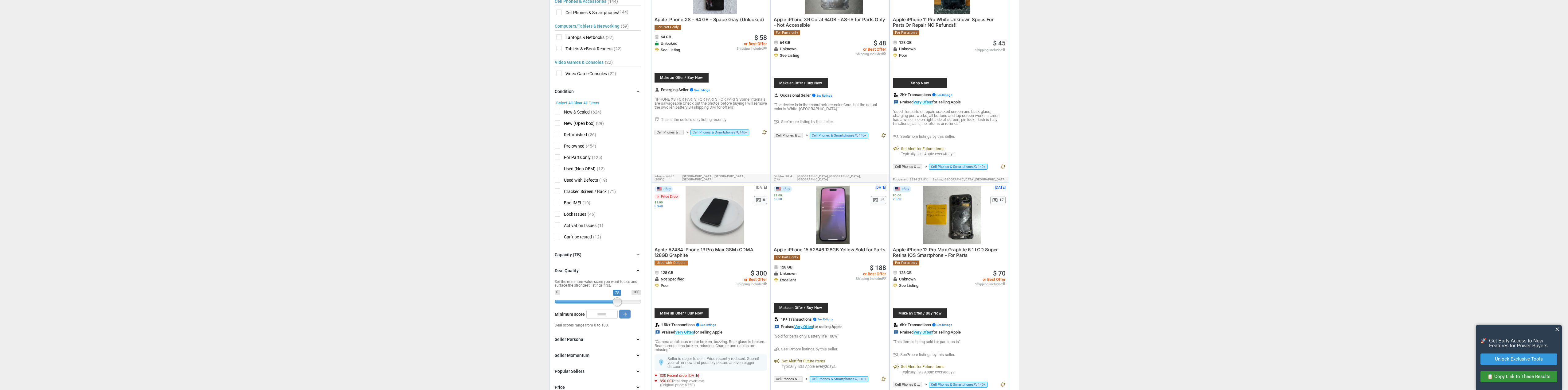
scroll to position [246, 0]
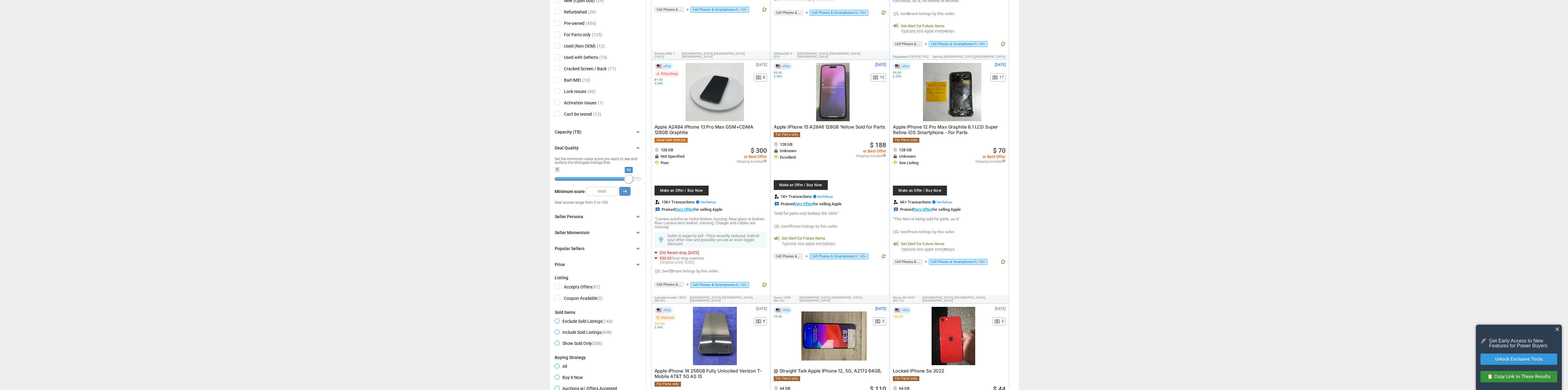
drag, startPoint x: 617, startPoint y: 179, endPoint x: 628, endPoint y: 181, distance: 11.2
click at [628, 181] on span at bounding box center [628, 179] width 9 height 9
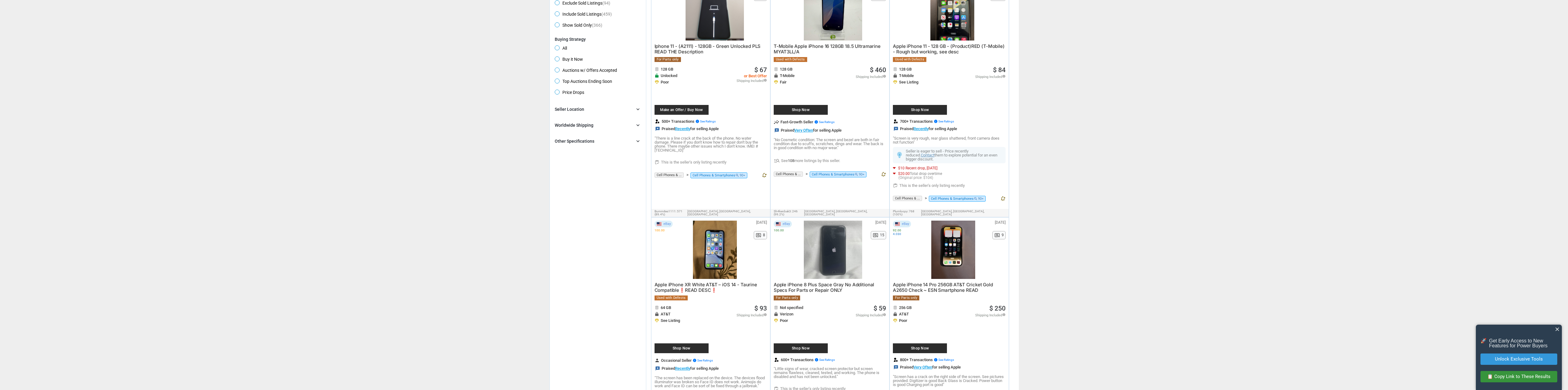
scroll to position [369, 0]
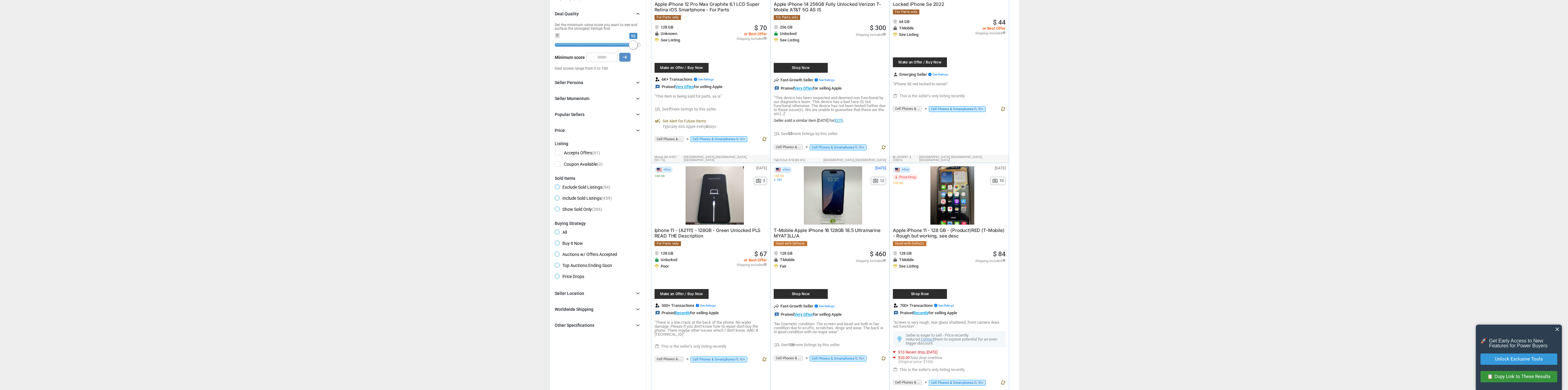
drag, startPoint x: 630, startPoint y: 47, endPoint x: 634, endPoint y: 49, distance: 4.5
click at [634, 49] on span at bounding box center [633, 45] width 9 height 9
type input "**"
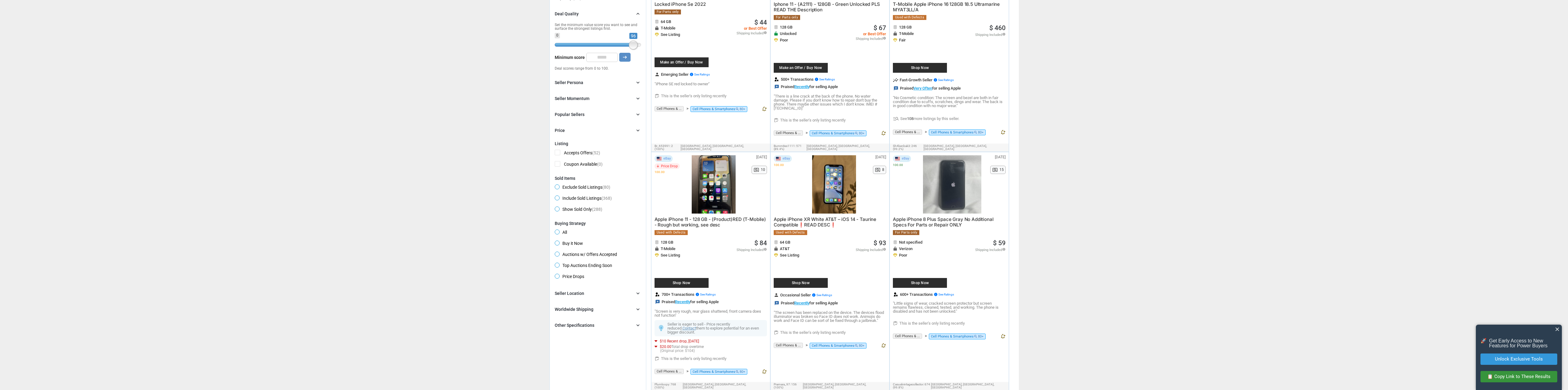
scroll to position [62, 0]
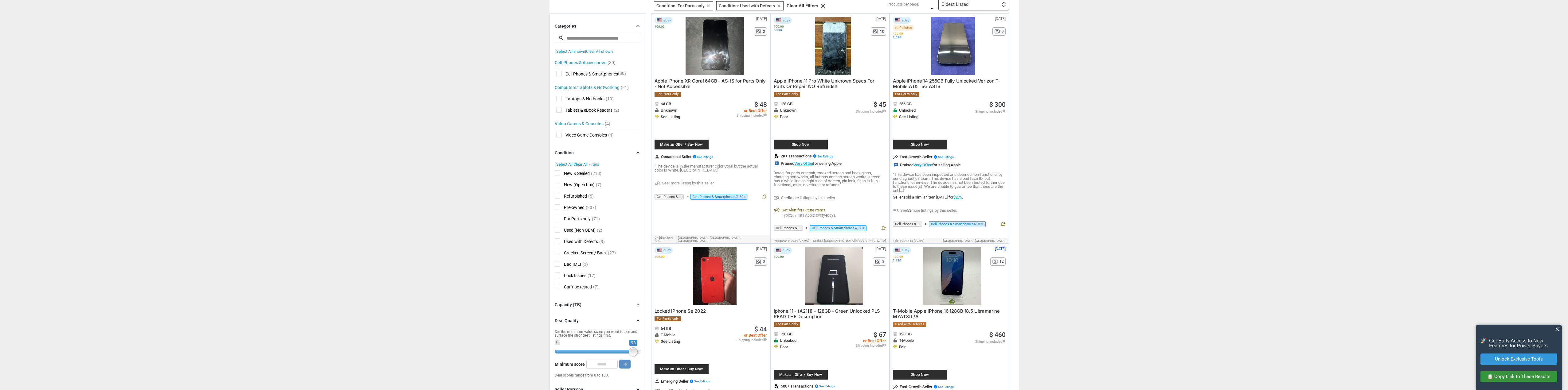
click at [1557, 330] on span "close" at bounding box center [1558, 330] width 6 height 6
